Goal: Task Accomplishment & Management: Manage account settings

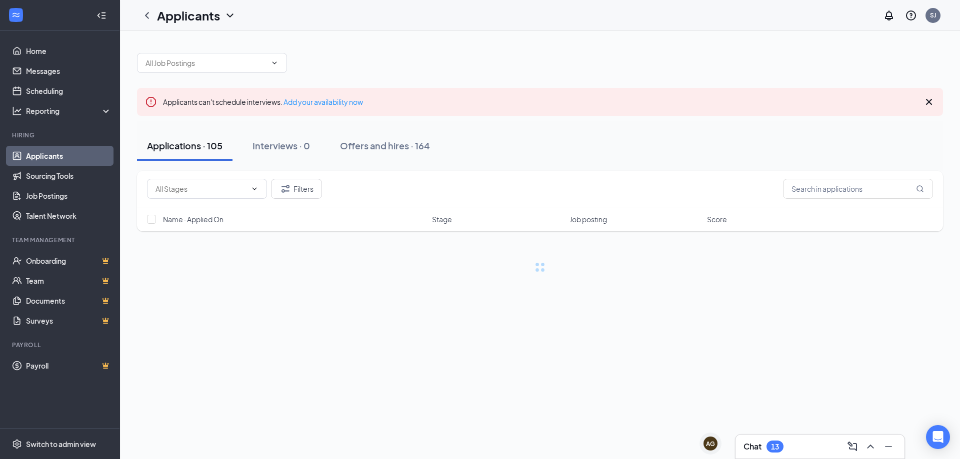
click at [828, 446] on div "Chat 13" at bounding box center [819, 447] width 153 height 16
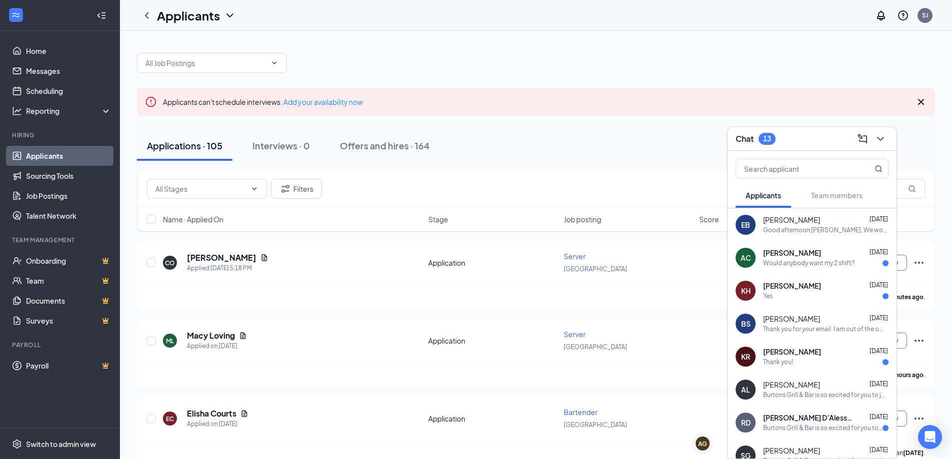
click at [805, 230] on div "Good afternoon [PERSON_NAME], We would like to schedule an interview with you t…" at bounding box center [825, 230] width 125 height 8
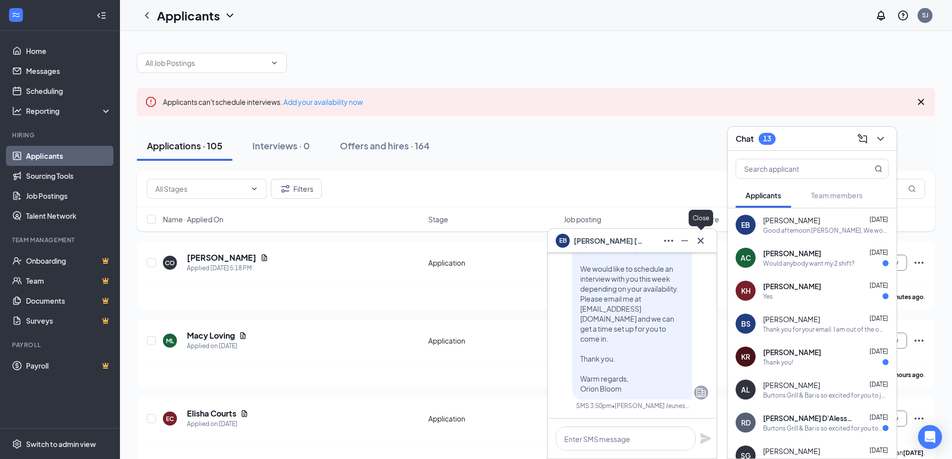
click at [706, 240] on icon "Cross" at bounding box center [701, 241] width 12 height 12
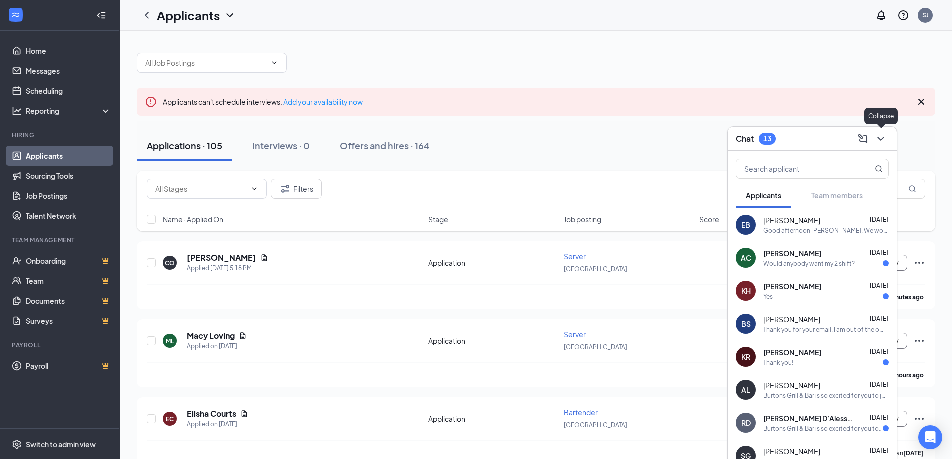
click at [880, 137] on icon "ChevronDown" at bounding box center [881, 139] width 12 height 12
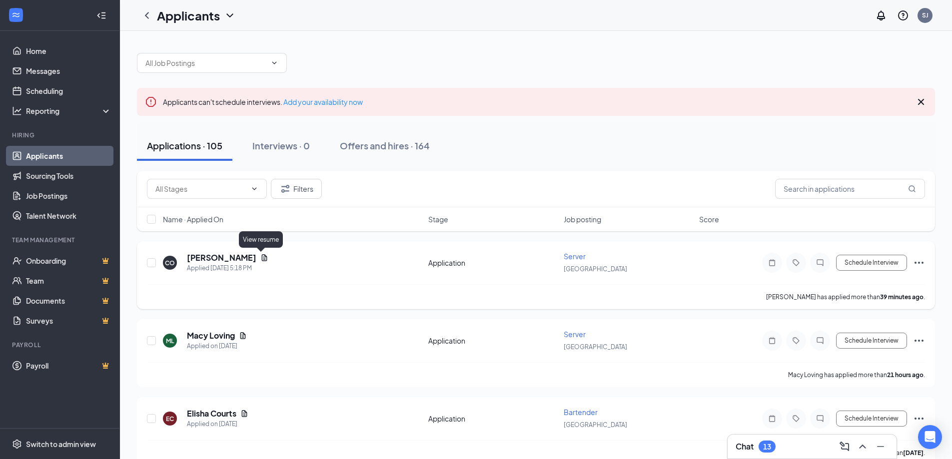
click at [261, 257] on icon "Document" at bounding box center [264, 258] width 8 height 8
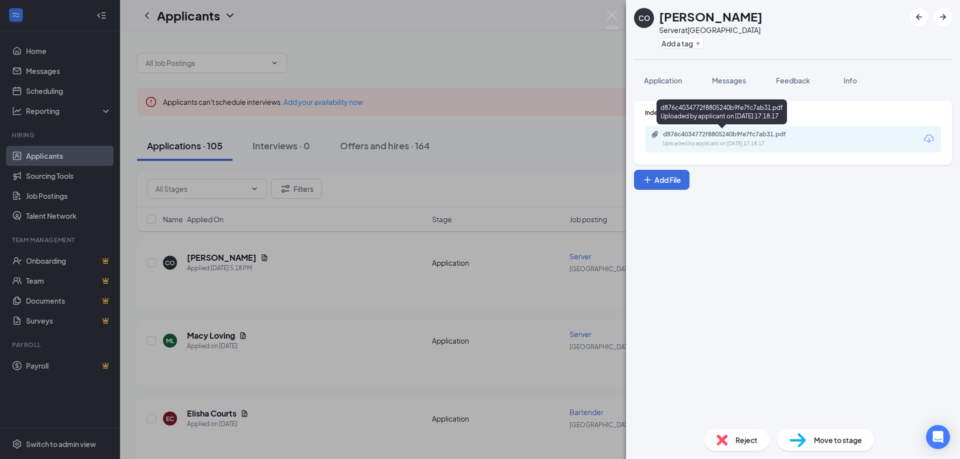
click at [775, 138] on div "d876c4034772f8805240b9fe7fc7ab31.pdf Uploaded by applicant on [DATE] 17:18:17" at bounding box center [732, 138] width 162 height 17
click at [612, 17] on img at bounding box center [612, 19] width 12 height 19
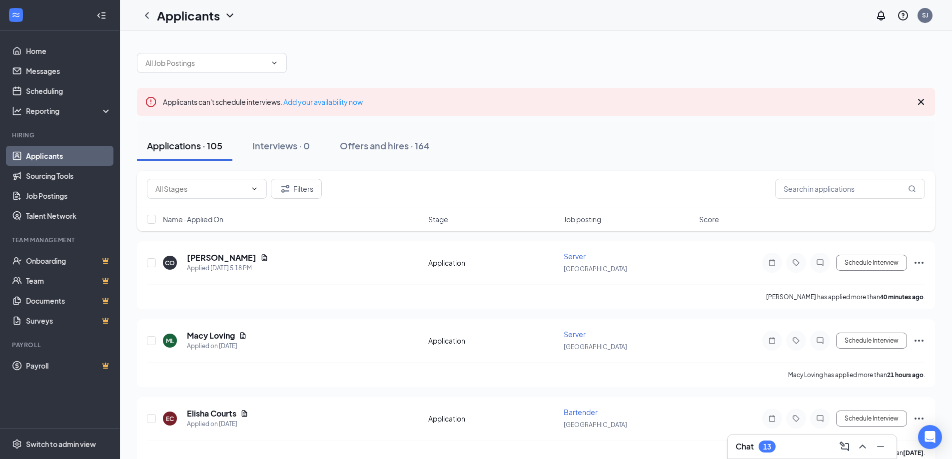
click at [499, 164] on div "Applications · 105 Interviews · 0 Offers and hires · 164" at bounding box center [536, 146] width 798 height 50
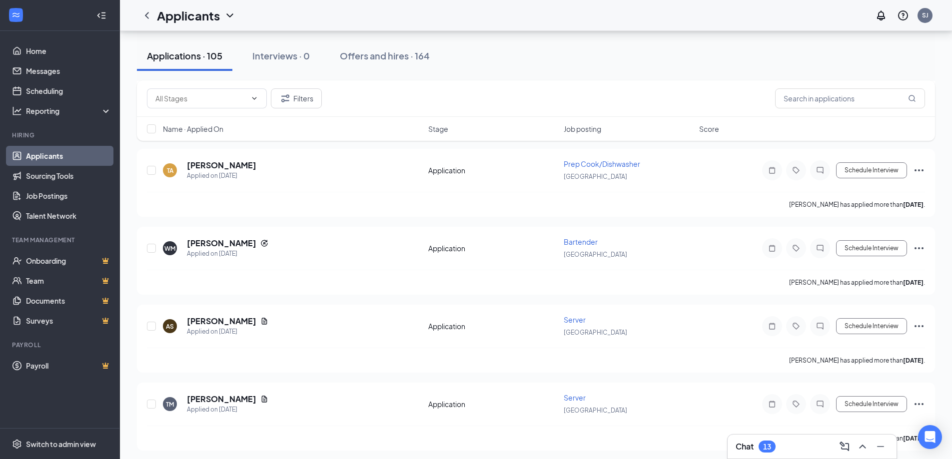
scroll to position [1500, 0]
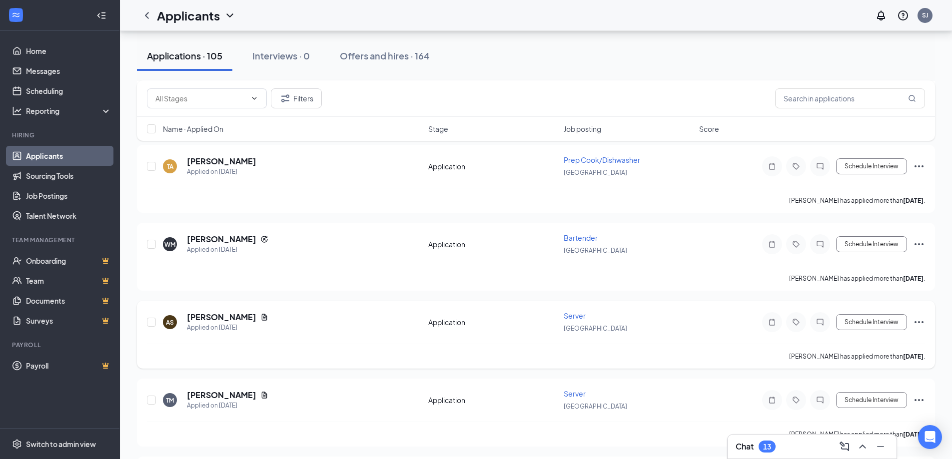
click at [923, 324] on icon "Ellipses" at bounding box center [919, 322] width 12 height 12
click at [749, 350] on div "[PERSON_NAME] has applied more than [DATE] ." at bounding box center [536, 356] width 778 height 25
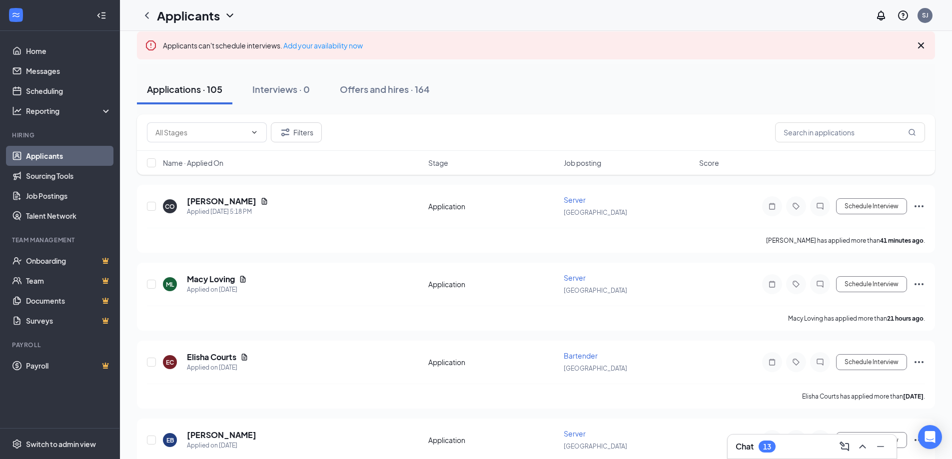
scroll to position [0, 0]
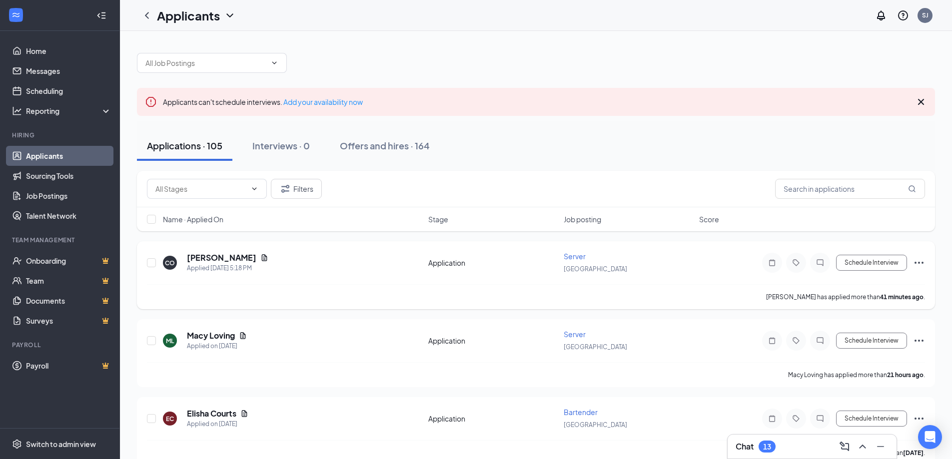
click at [392, 284] on div "CO [PERSON_NAME] Applied [DATE] 5:18 PM Application Server [GEOGRAPHIC_DATA] Sc…" at bounding box center [536, 267] width 778 height 33
